Goal: Contribute content: Add original content to the website for others to see

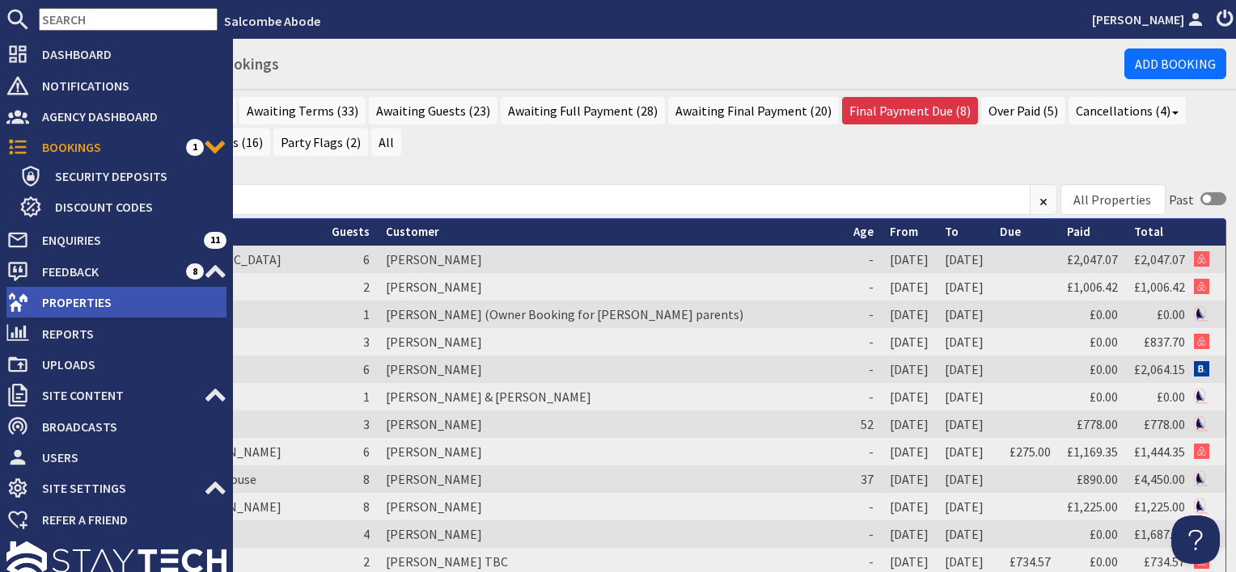
click at [52, 297] on span "Properties" at bounding box center [127, 302] width 197 height 26
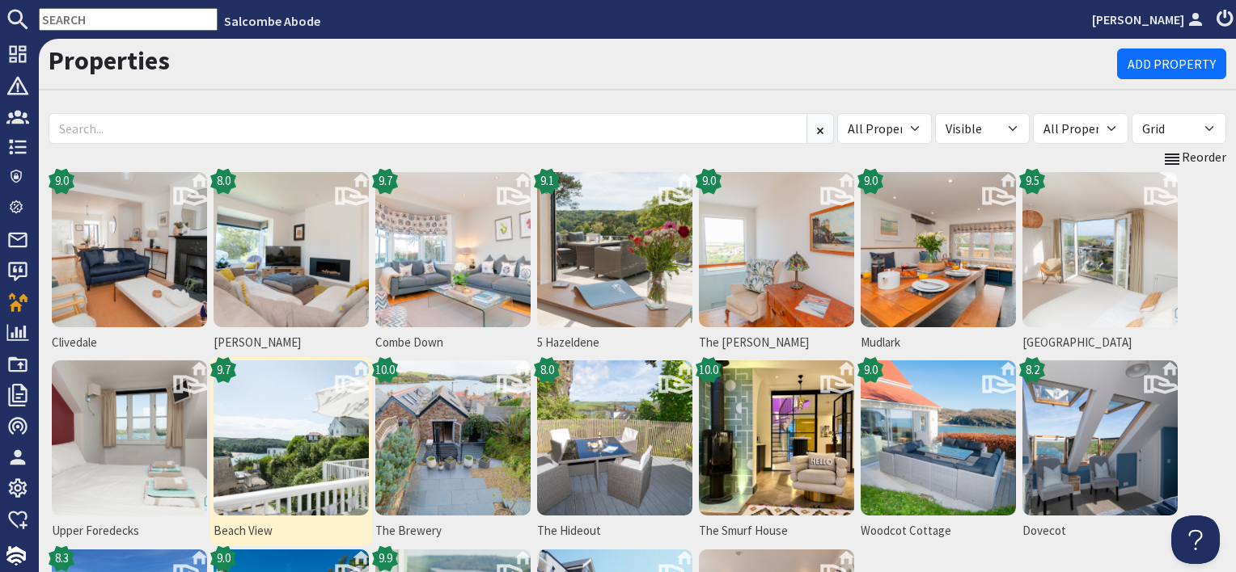
click at [303, 475] on img at bounding box center [290, 438] width 155 height 155
click at [289, 473] on img at bounding box center [290, 438] width 155 height 155
click at [279, 459] on img at bounding box center [290, 438] width 155 height 155
click at [251, 457] on img at bounding box center [290, 438] width 155 height 155
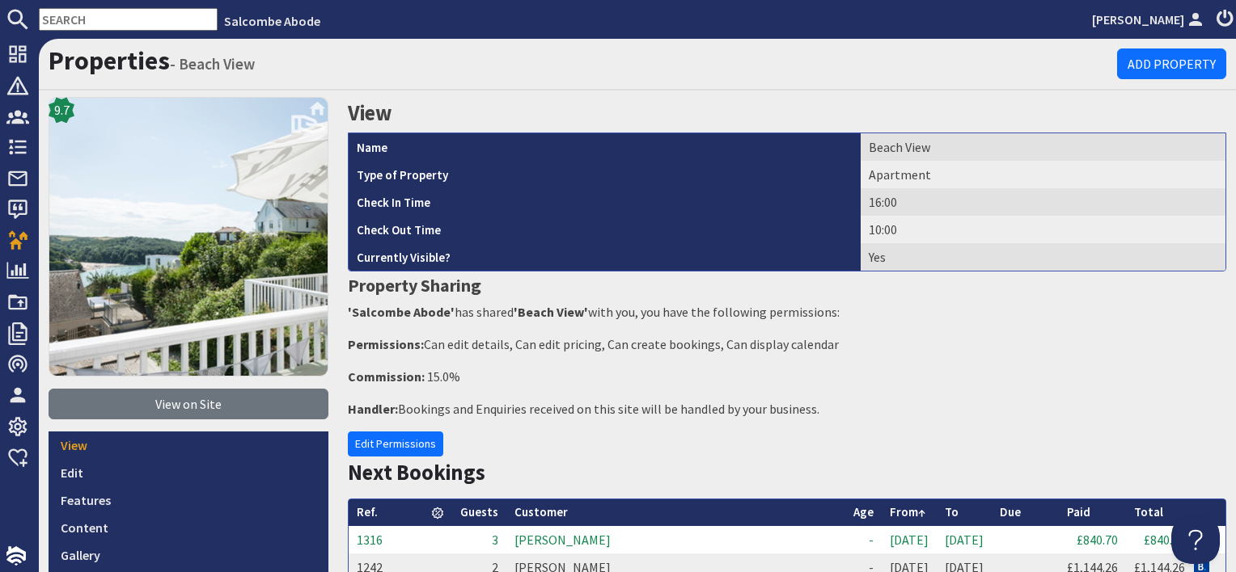
scroll to position [162, 0]
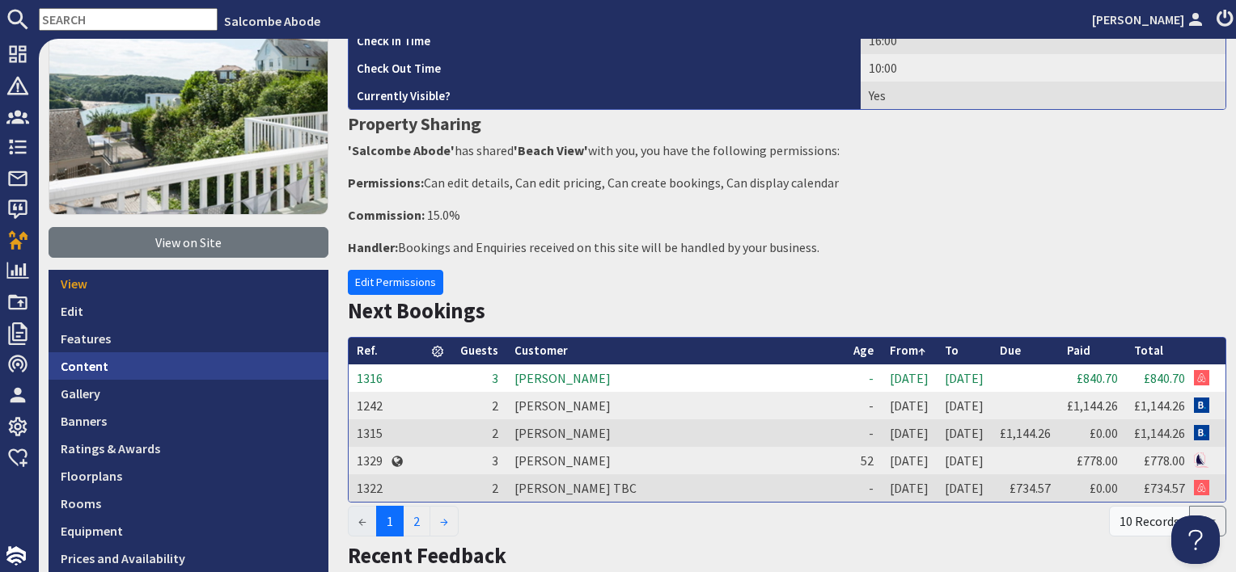
click at [171, 354] on link "Content" at bounding box center [189, 366] width 280 height 27
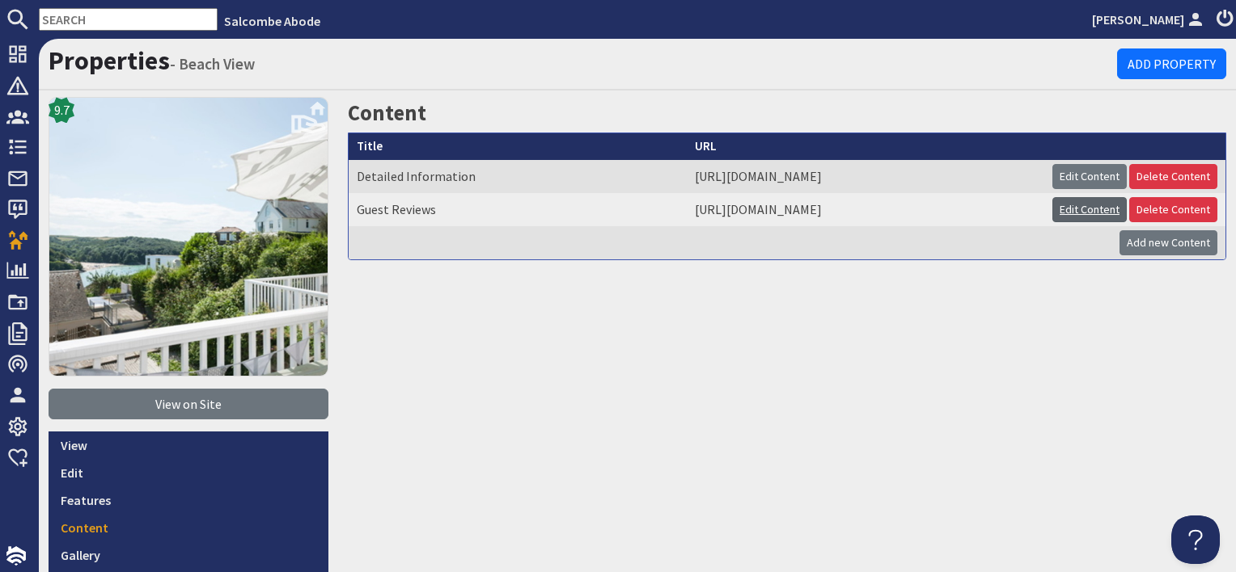
click at [1067, 220] on link "Edit Content" at bounding box center [1089, 209] width 74 height 25
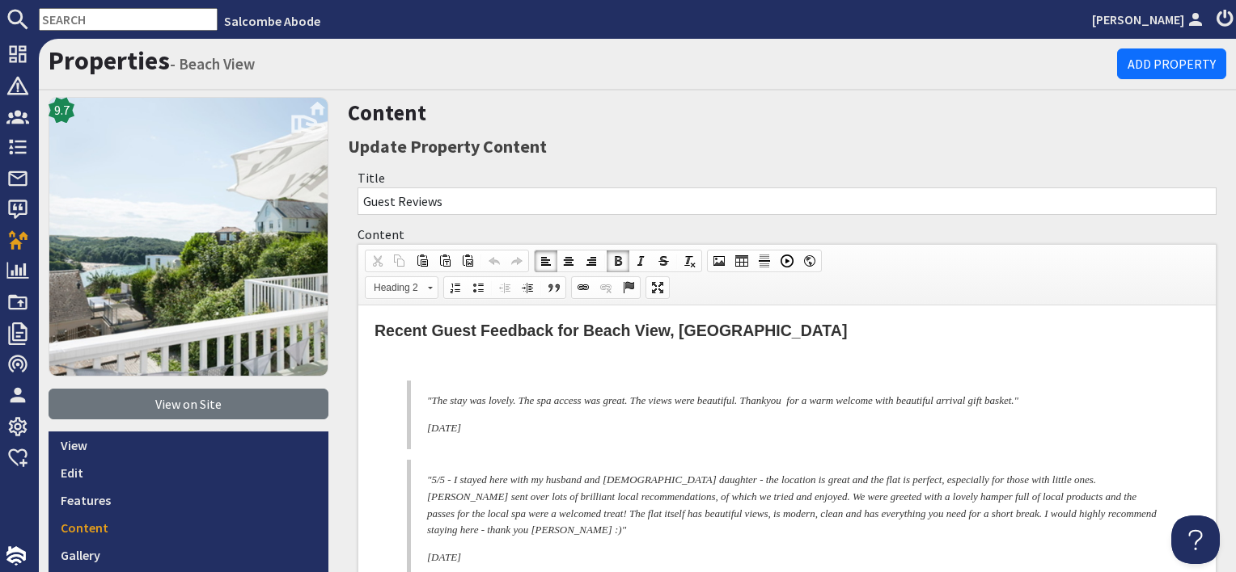
drag, startPoint x: 518, startPoint y: 435, endPoint x: 444, endPoint y: 446, distance: 74.3
click at [417, 437] on blockquote ""The stay was lovely. The spa access was great. The views were beautiful. Thank…" at bounding box center [787, 415] width 760 height 69
drag, startPoint x: 522, startPoint y: 556, endPoint x: 415, endPoint y: 394, distance: 194.2
click at [489, 446] on span "Paste" at bounding box center [506, 456] width 86 height 20
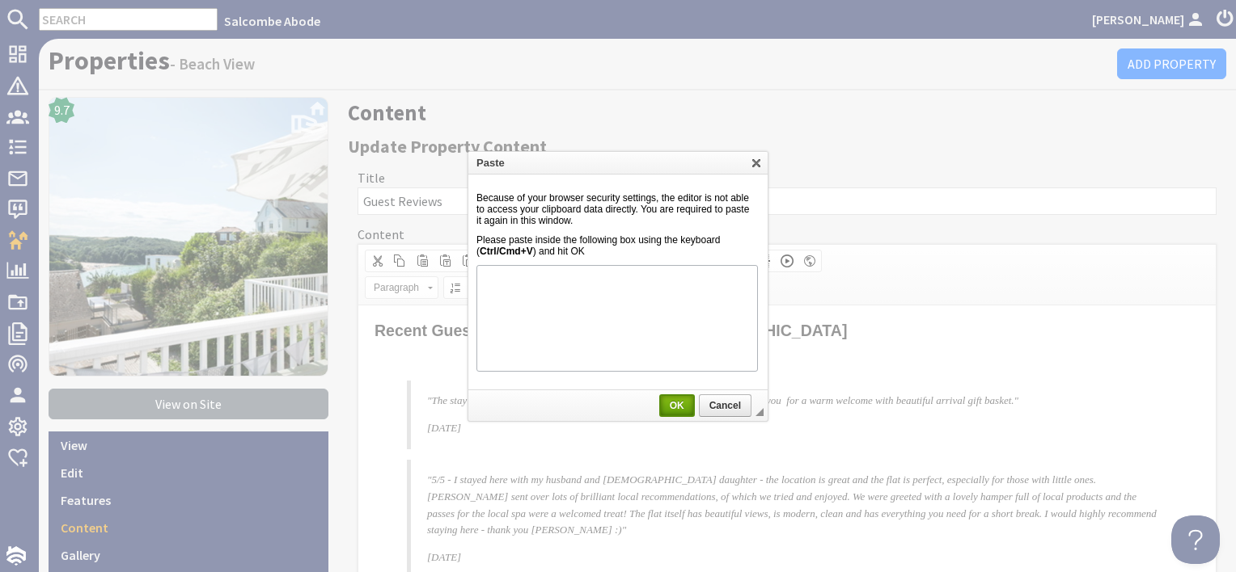
click at [674, 408] on span "OK" at bounding box center [677, 405] width 32 height 11
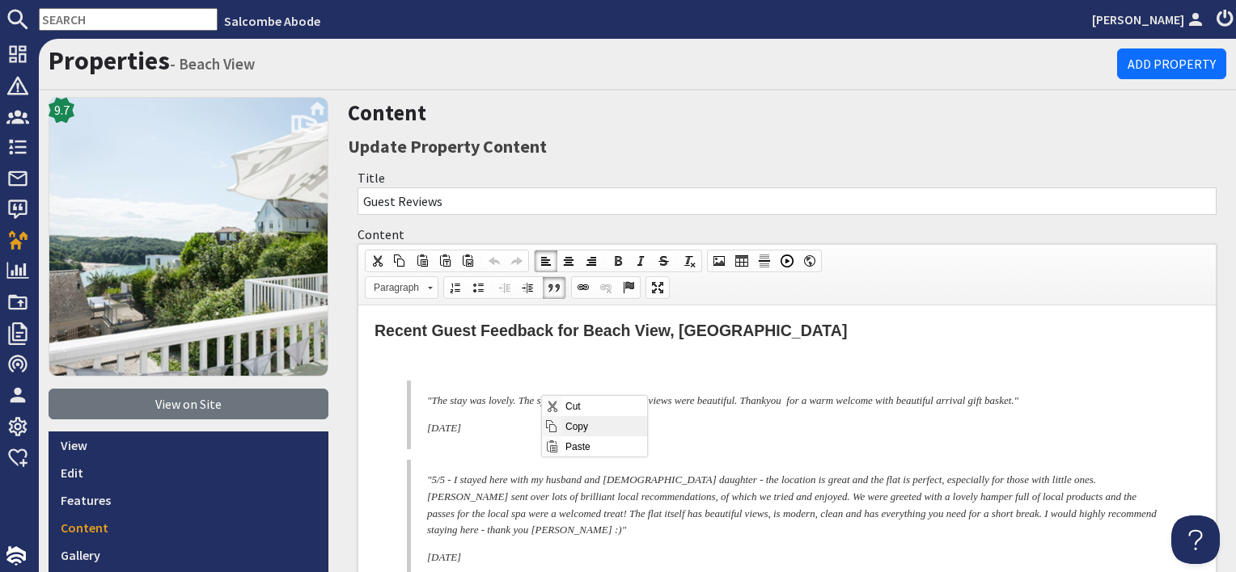
click at [569, 422] on span "Copy" at bounding box center [604, 426] width 86 height 20
copy body ""The stay was lovely. The spa access was great. The views were beautiful. Thank…"
click at [786, 336] on h2 "Recent Guest Feedback for Beach View, Salcombe" at bounding box center [786, 331] width 825 height 19
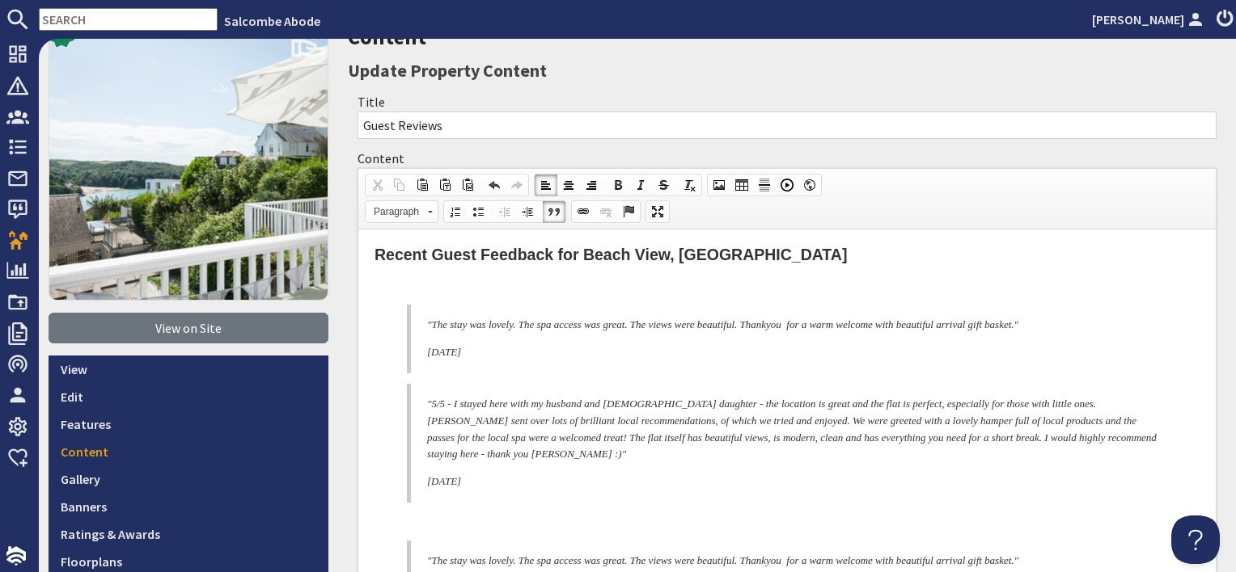
scroll to position [162, 0]
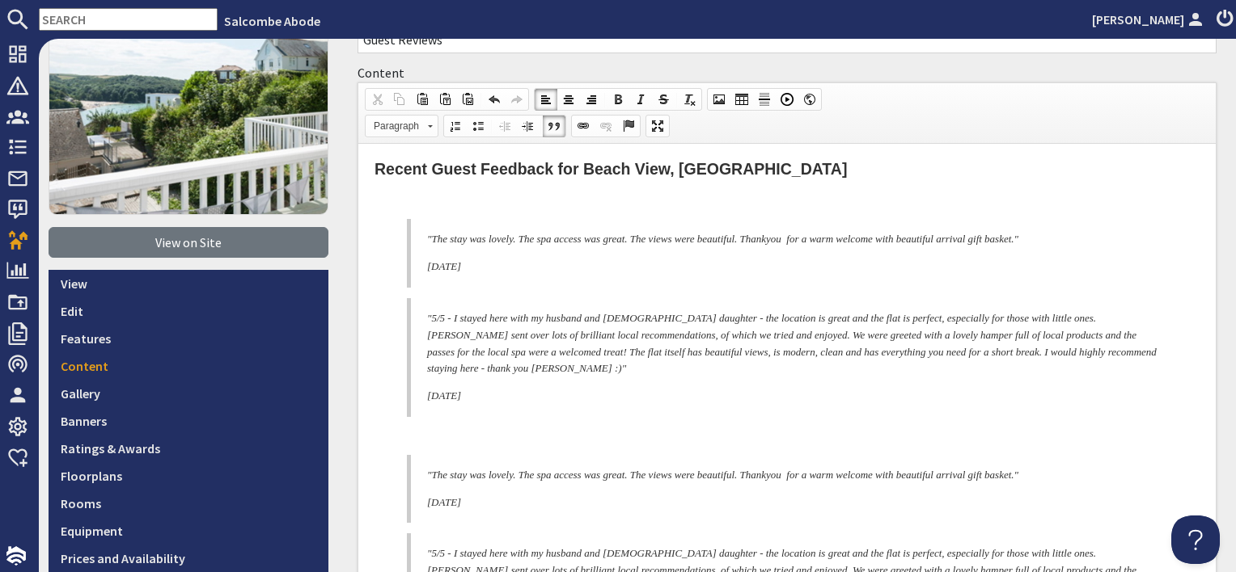
drag, startPoint x: 498, startPoint y: 399, endPoint x: 391, endPoint y: 310, distance: 139.5
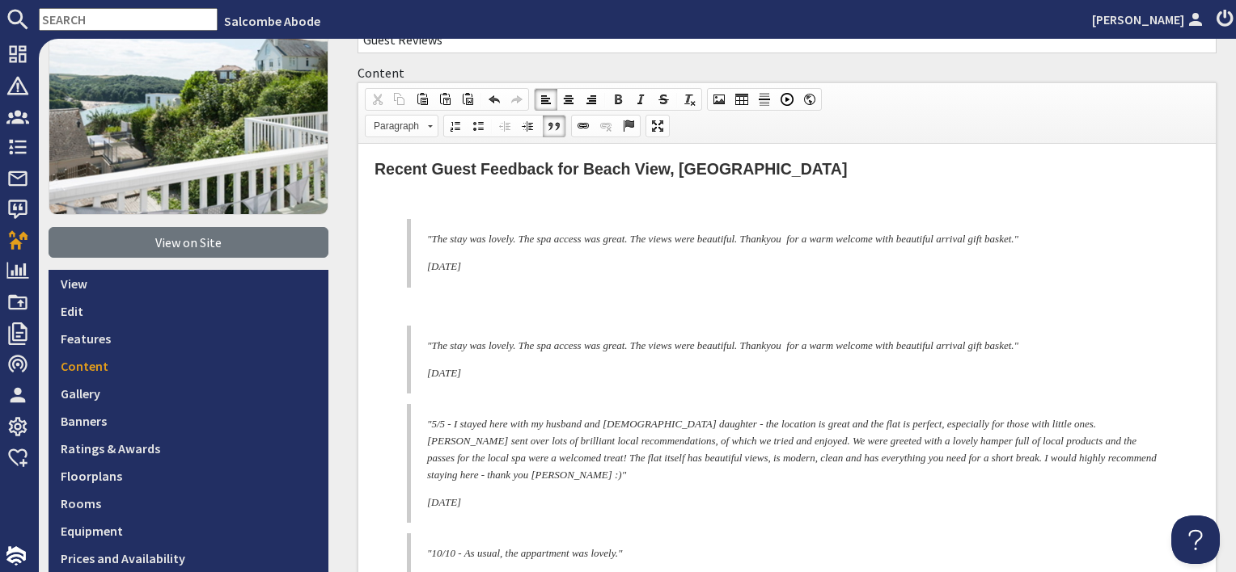
drag, startPoint x: 463, startPoint y: 264, endPoint x: 425, endPoint y: 260, distance: 38.9
click at [425, 260] on blockquote ""The stay was lovely. The spa access was great. The views were beautiful. Thank…" at bounding box center [787, 253] width 760 height 69
click at [432, 303] on p at bounding box center [786, 306] width 825 height 17
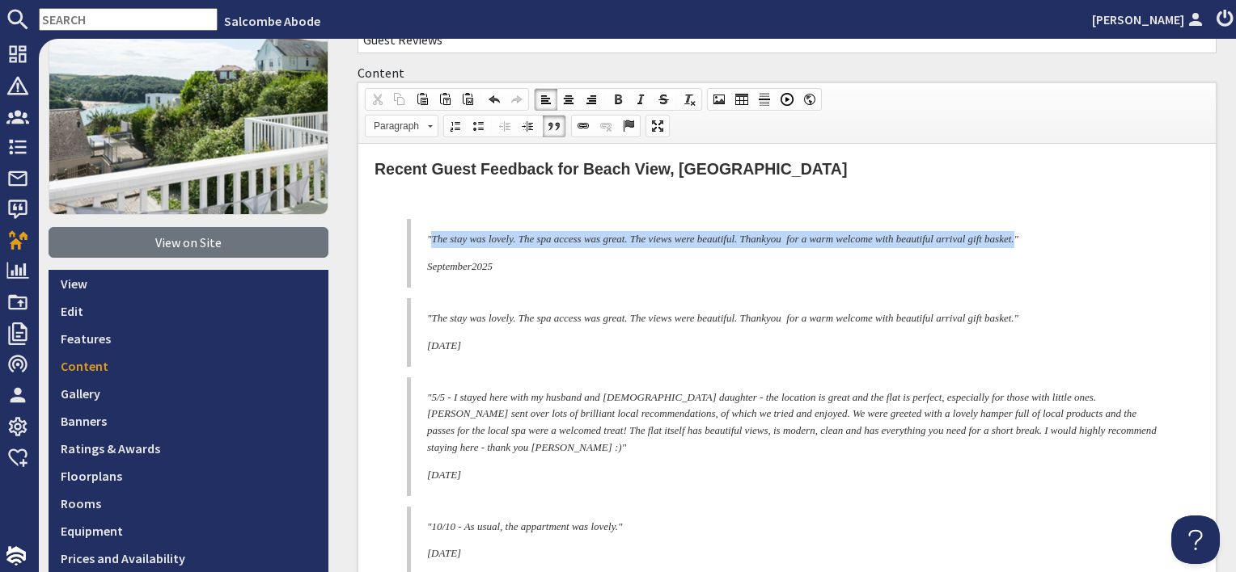
drag, startPoint x: 433, startPoint y: 239, endPoint x: 1084, endPoint y: 236, distance: 650.9
click at [1084, 236] on p ""The stay was lovely. The spa access was great. The views were beautiful. Thank…" at bounding box center [793, 239] width 733 height 17
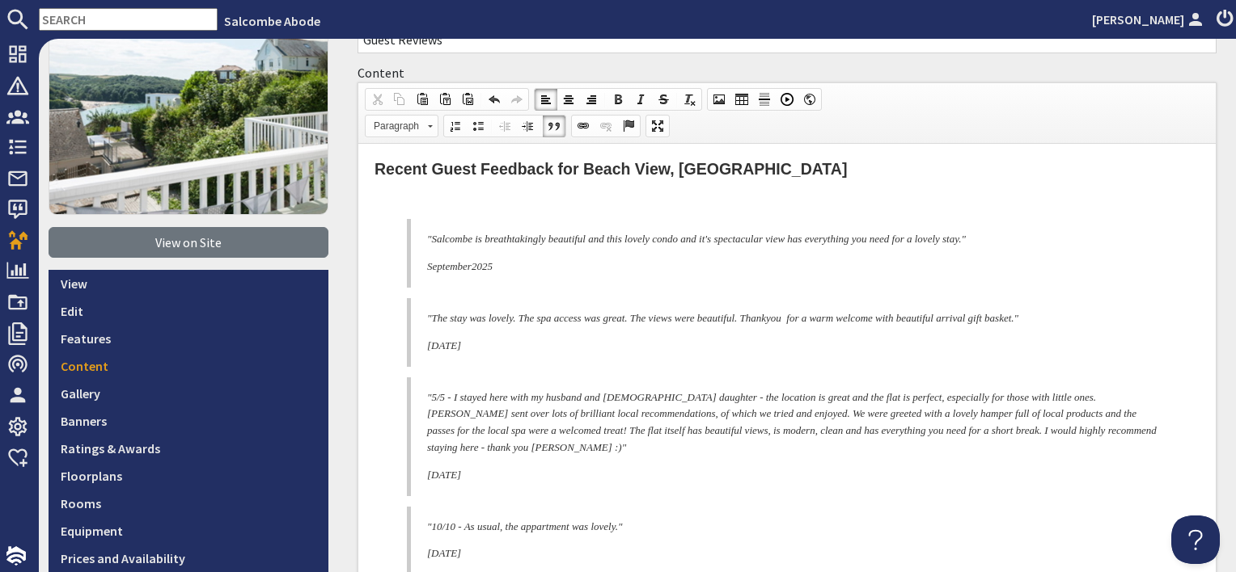
click at [503, 196] on p at bounding box center [786, 200] width 825 height 17
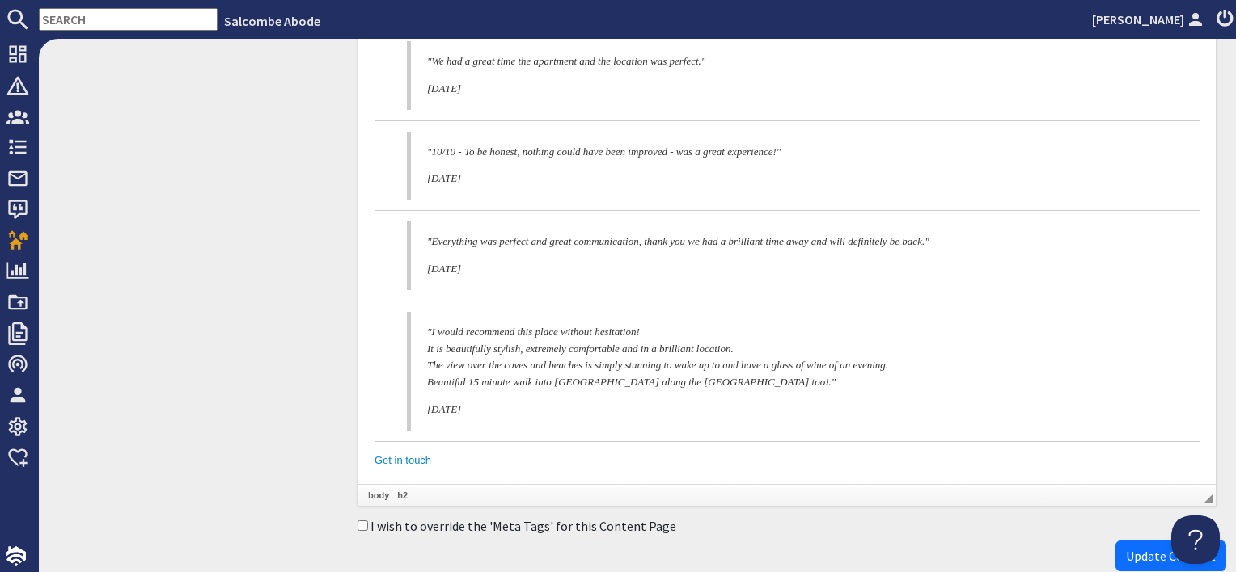
scroll to position [3179, 0]
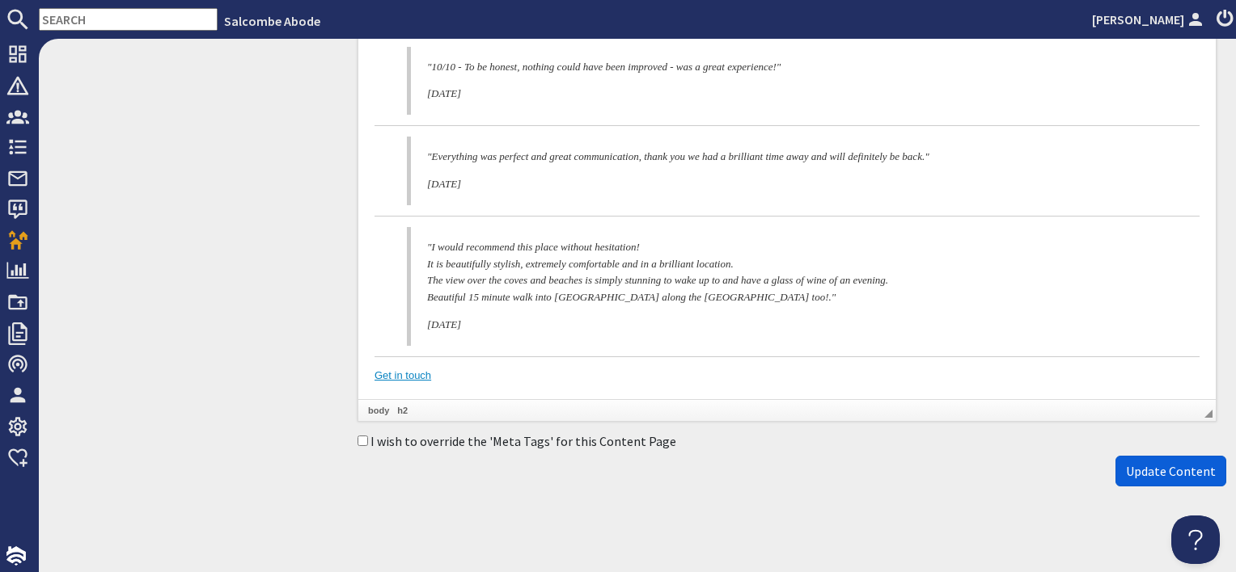
click at [1171, 467] on span "Update Content" at bounding box center [1171, 471] width 90 height 16
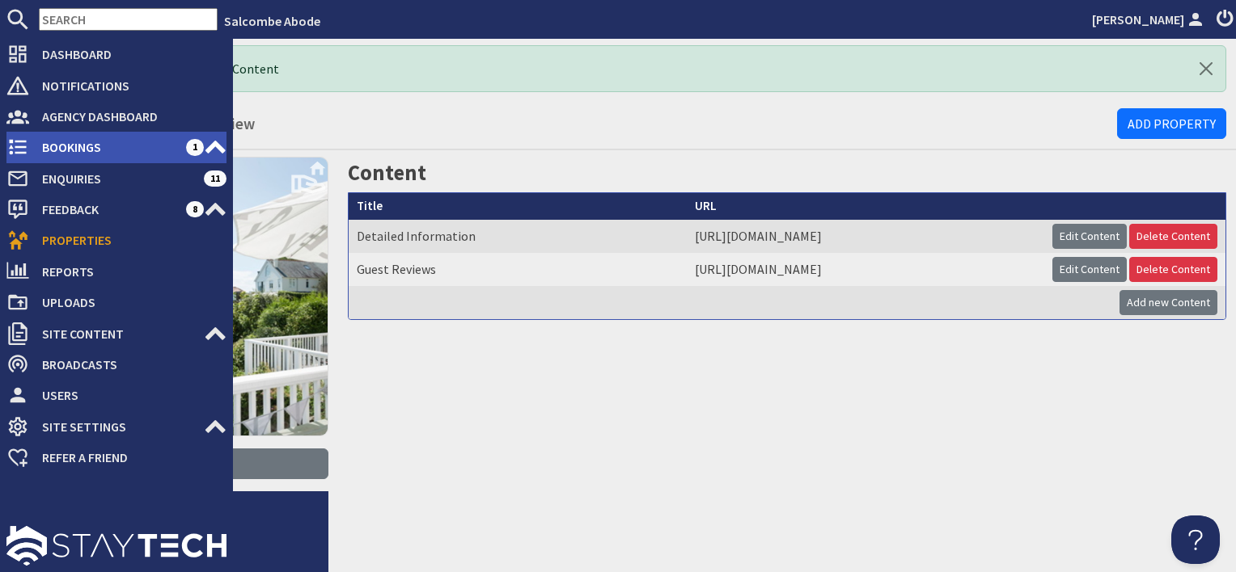
click at [60, 148] on span "Bookings" at bounding box center [107, 147] width 157 height 26
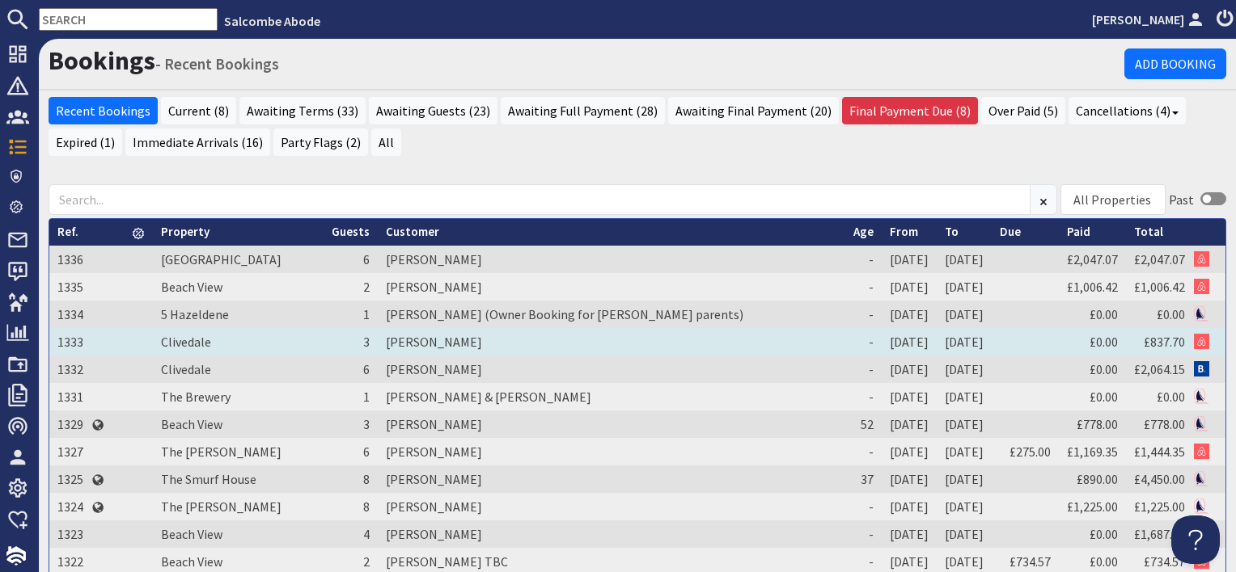
click at [423, 337] on td "[PERSON_NAME]" at bounding box center [611, 341] width 467 height 27
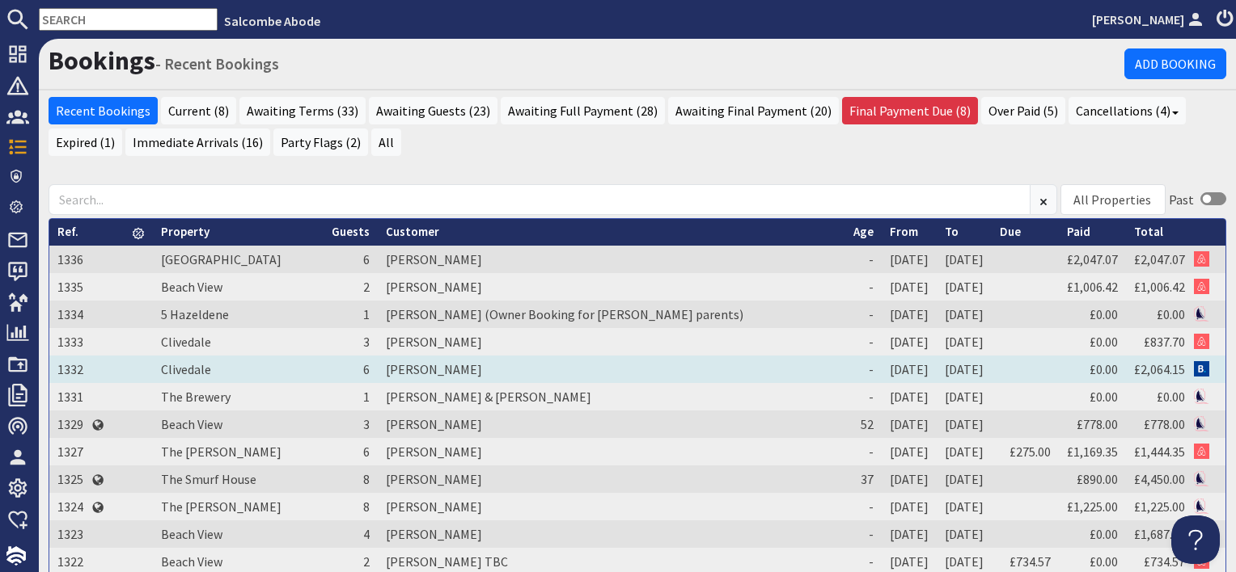
click at [401, 369] on td "[PERSON_NAME]" at bounding box center [611, 369] width 467 height 27
